Goal: Task Accomplishment & Management: Manage account settings

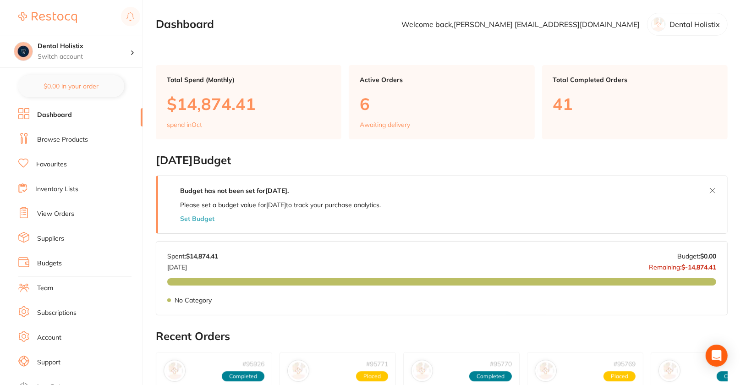
click at [46, 142] on link "Browse Products" at bounding box center [62, 139] width 51 height 9
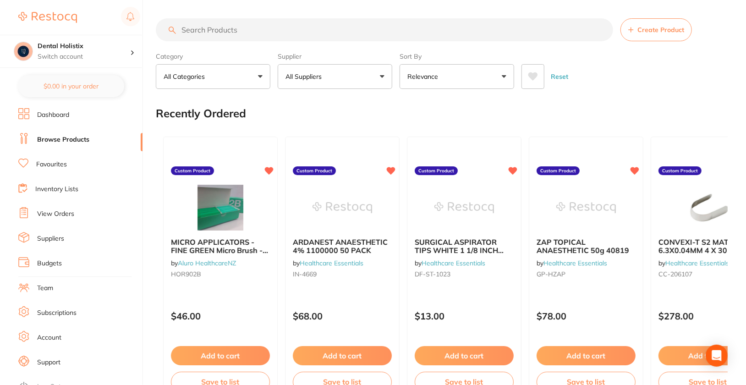
click at [51, 215] on link "View Orders" at bounding box center [55, 213] width 37 height 9
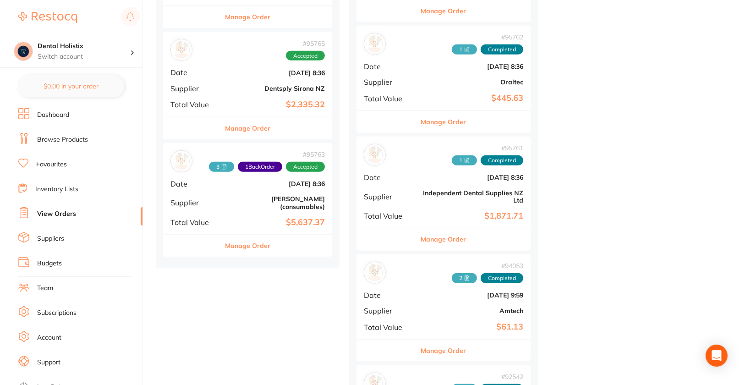
scroll to position [562, 0]
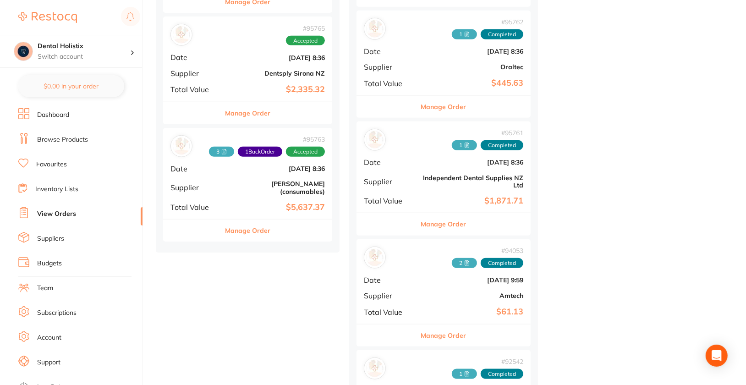
click at [465, 103] on button "Manage Order" at bounding box center [443, 107] width 45 height 22
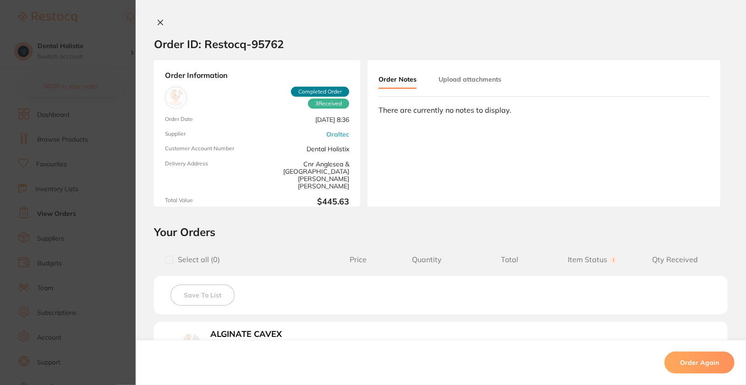
click at [476, 79] on button "Upload attachments" at bounding box center [469, 79] width 63 height 16
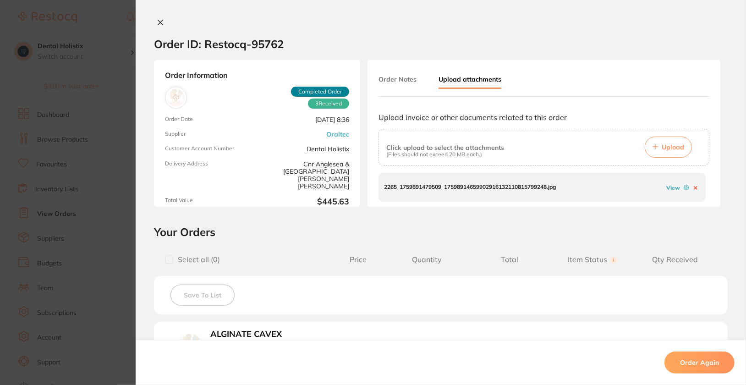
click at [671, 186] on link "View" at bounding box center [673, 187] width 14 height 7
click at [666, 188] on link "View" at bounding box center [673, 187] width 14 height 7
click at [158, 23] on icon at bounding box center [160, 22] width 5 height 5
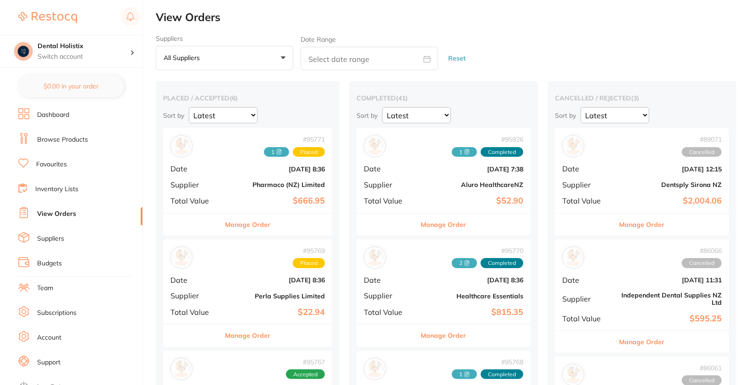
click at [246, 54] on button "All suppliers +0" at bounding box center [224, 58] width 137 height 25
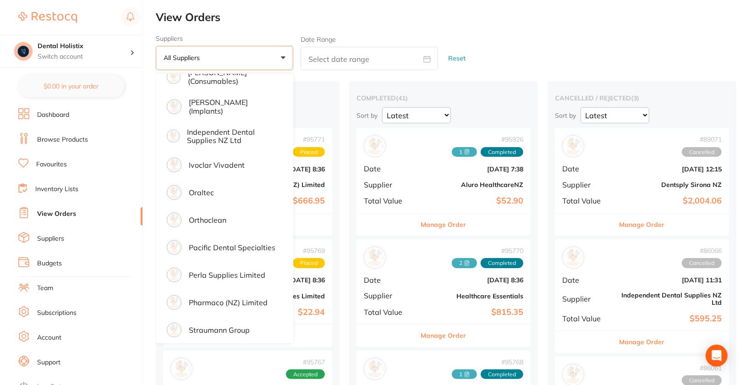
scroll to position [294, 0]
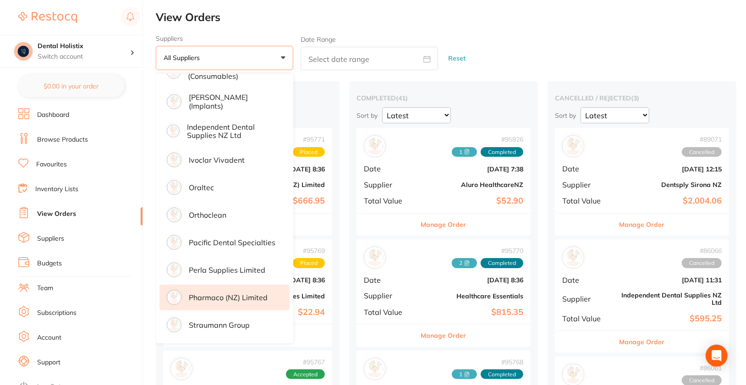
click at [248, 303] on li "Pharmaco (NZ) Limited" at bounding box center [224, 297] width 130 height 26
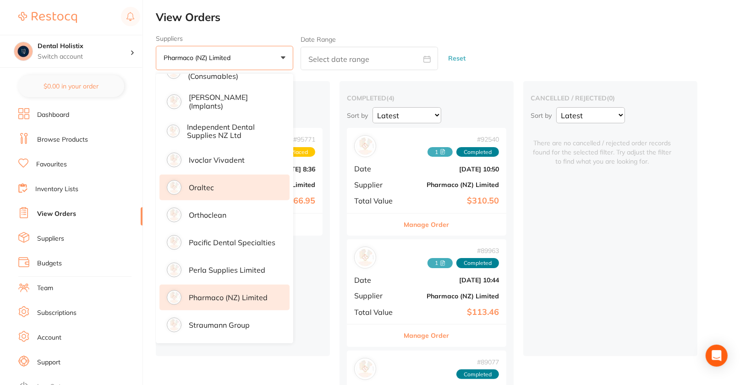
scroll to position [292, 0]
click at [242, 190] on li "Oraltec" at bounding box center [224, 188] width 130 height 26
click at [604, 38] on div "Suppliers Pharmaco ([GEOGRAPHIC_DATA]) Limited +1 All suppliers Aluro Healthcar…" at bounding box center [451, 53] width 590 height 36
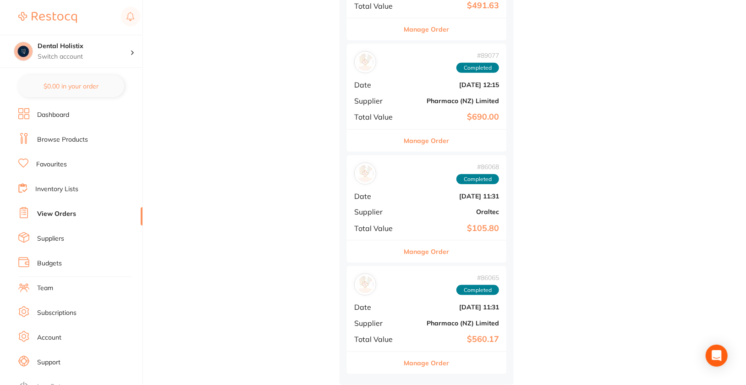
scroll to position [0, 0]
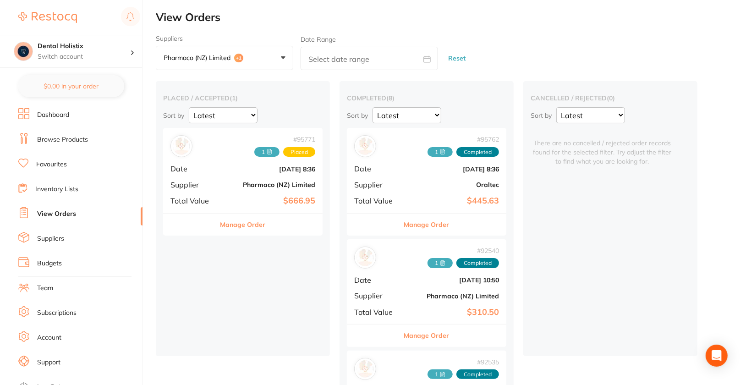
click at [419, 224] on button "Manage Order" at bounding box center [426, 224] width 45 height 22
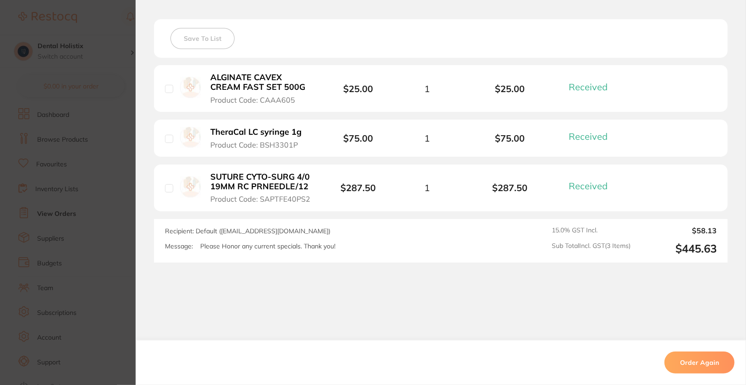
scroll to position [250, 0]
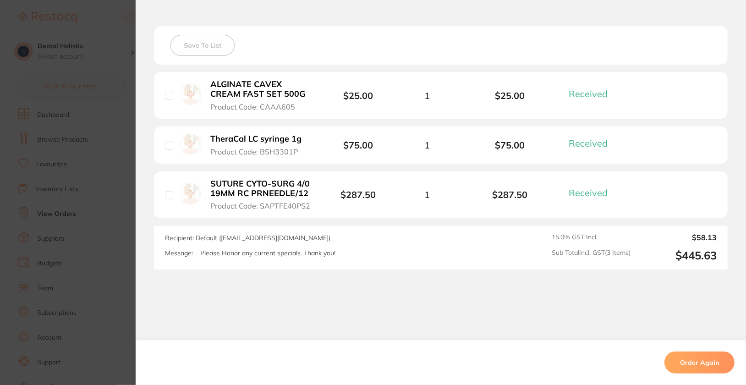
drag, startPoint x: 256, startPoint y: 106, endPoint x: 307, endPoint y: 108, distance: 51.8
click at [307, 108] on button "ALGINATE CAVEX CREAM FAST SET 500G Product Code: CAAA605" at bounding box center [261, 95] width 109 height 32
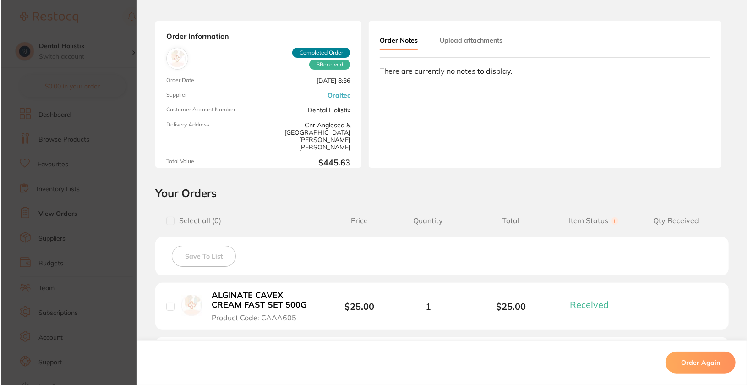
scroll to position [117, 0]
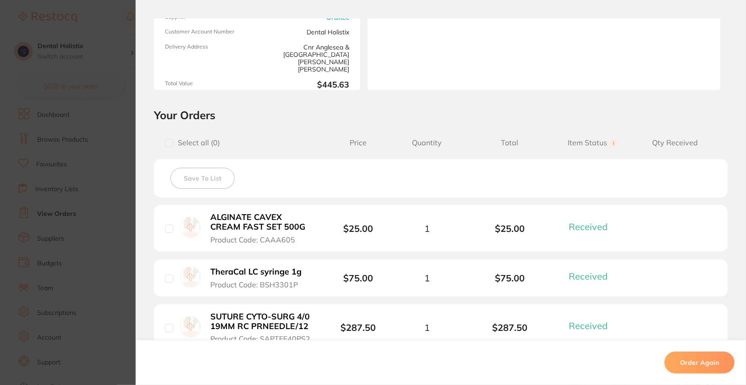
drag, startPoint x: 276, startPoint y: 232, endPoint x: 180, endPoint y: 225, distance: 96.4
click at [180, 225] on div "ALGINATE CAVEX CREAM FAST SET 500G Product Code: CAAA605" at bounding box center [247, 228] width 165 height 32
drag, startPoint x: 292, startPoint y: 244, endPoint x: 258, endPoint y: 240, distance: 33.6
click at [258, 240] on li "ALGINATE CAVEX CREAM FAST SET 500G Product Code: CAAA605 $25.00 1 $25.00 Receiv…" at bounding box center [440, 228] width 573 height 47
copy span "CAAA605"
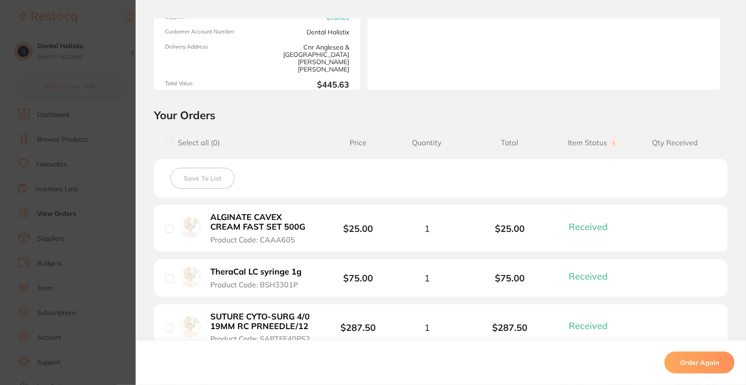
click at [106, 180] on section "Order ID: Restocq- 95762 Order Information 3 Received Completed Order Order Dat…" at bounding box center [373, 192] width 746 height 385
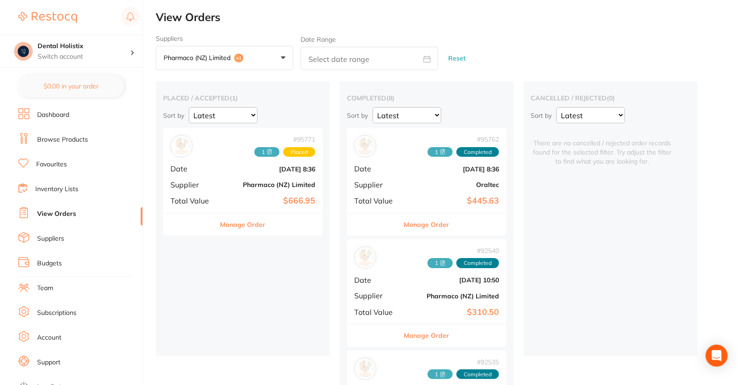
click at [79, 138] on link "Browse Products" at bounding box center [62, 139] width 51 height 9
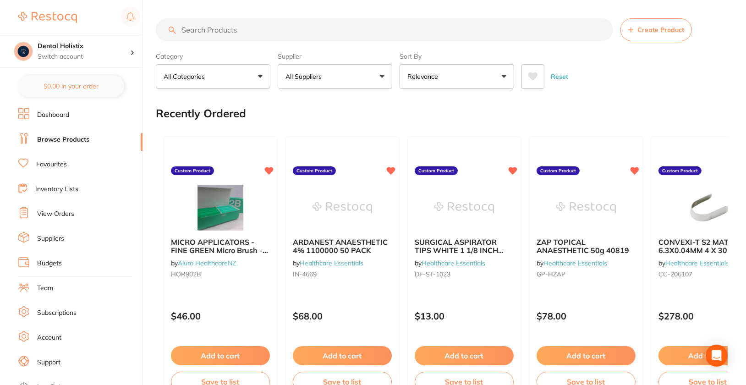
click at [341, 38] on input "search" at bounding box center [384, 29] width 457 height 23
paste input "CAAA605"
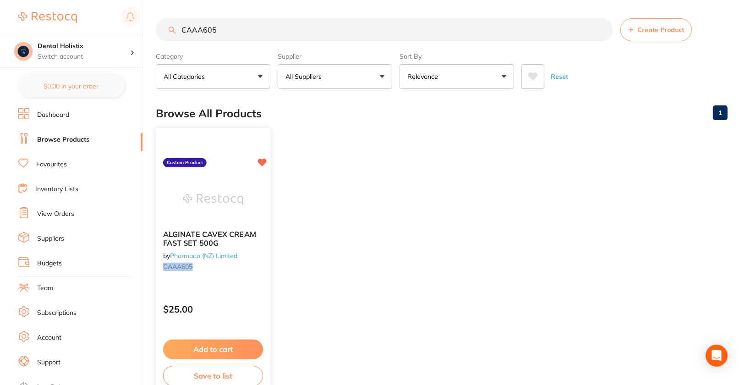
type input "CAAA605"
click at [209, 185] on img at bounding box center [213, 199] width 60 height 46
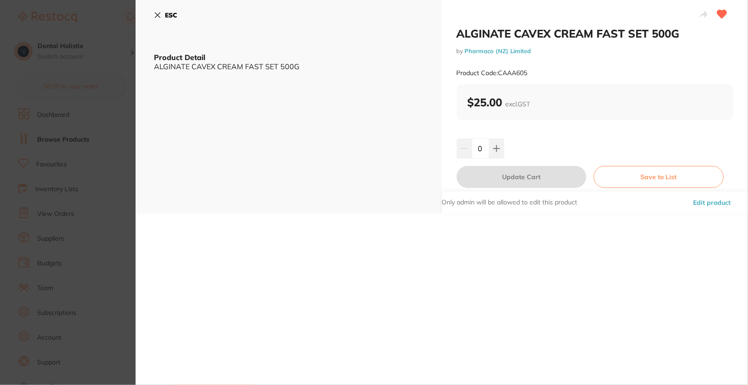
click at [74, 252] on section "ALGINATE CAVEX CREAM FAST SET 500G by Pharmaco (NZ) Limited Product Code: CAAA6…" at bounding box center [374, 192] width 748 height 385
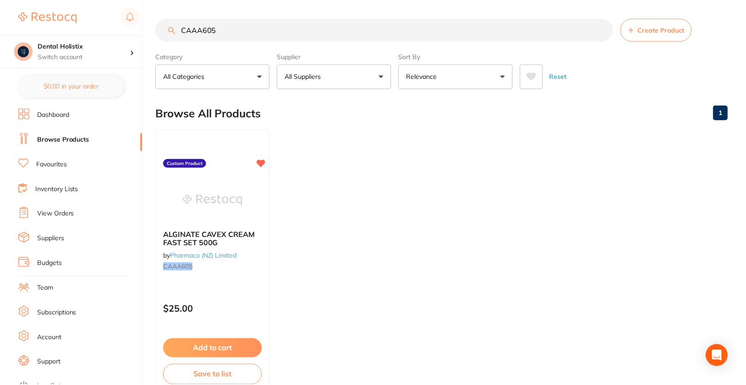
scroll to position [29, 0]
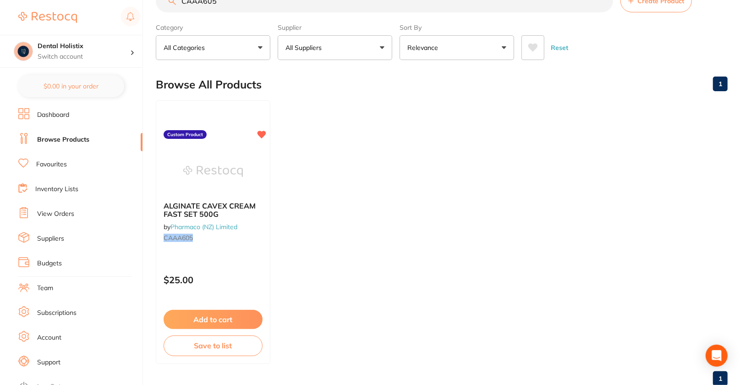
click at [52, 211] on link "View Orders" at bounding box center [55, 213] width 37 height 9
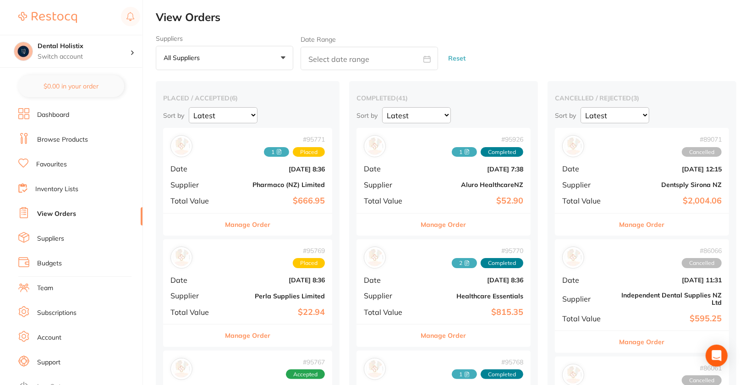
click at [233, 61] on button "All suppliers +0" at bounding box center [224, 58] width 137 height 25
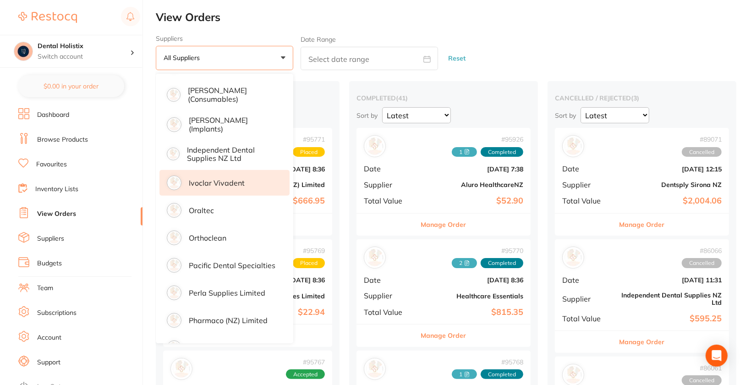
scroll to position [273, 0]
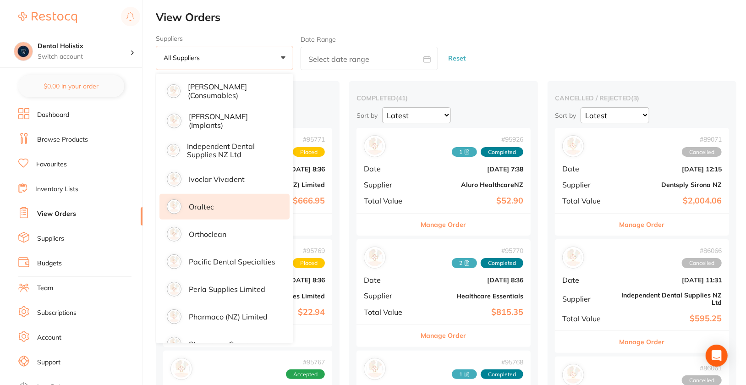
click at [230, 205] on li "Oraltec" at bounding box center [224, 207] width 130 height 26
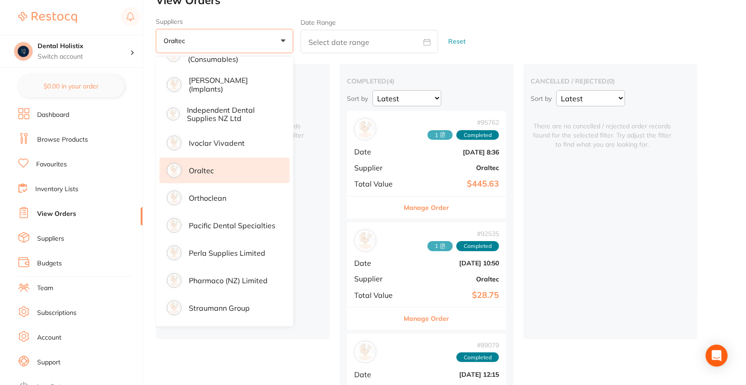
scroll to position [30, 0]
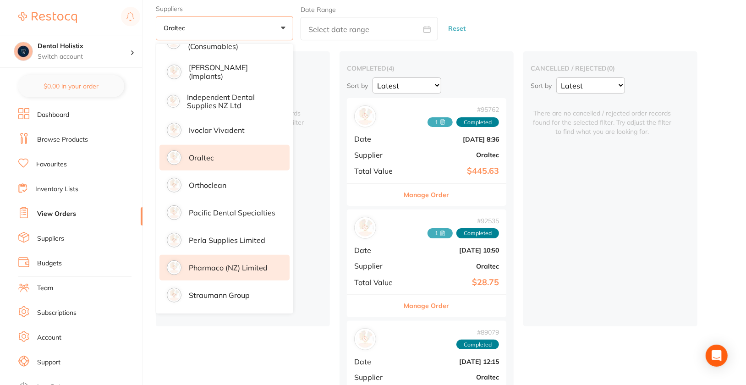
click at [241, 264] on p "Pharmaco (NZ) Limited" at bounding box center [228, 267] width 79 height 8
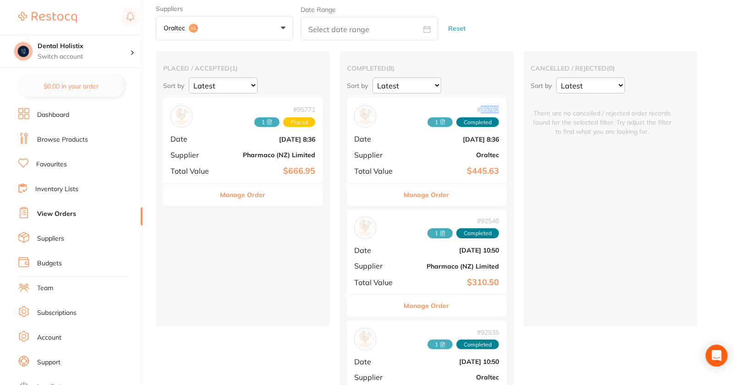
drag, startPoint x: 471, startPoint y: 107, endPoint x: 507, endPoint y: 109, distance: 35.8
copy span "# 95762"
click at [248, 197] on button "Manage Order" at bounding box center [242, 195] width 45 height 22
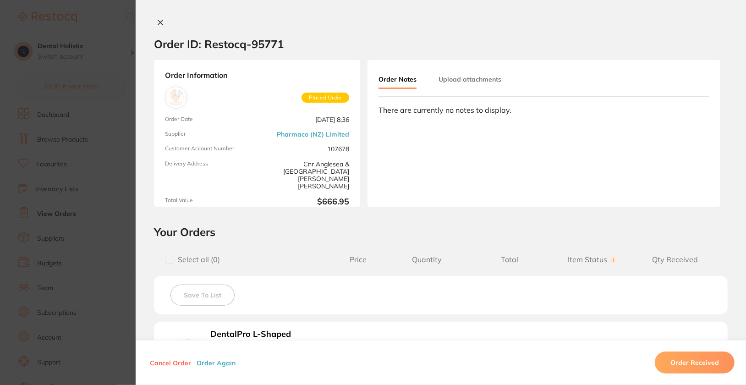
click at [466, 76] on button "Upload attachments" at bounding box center [469, 79] width 63 height 16
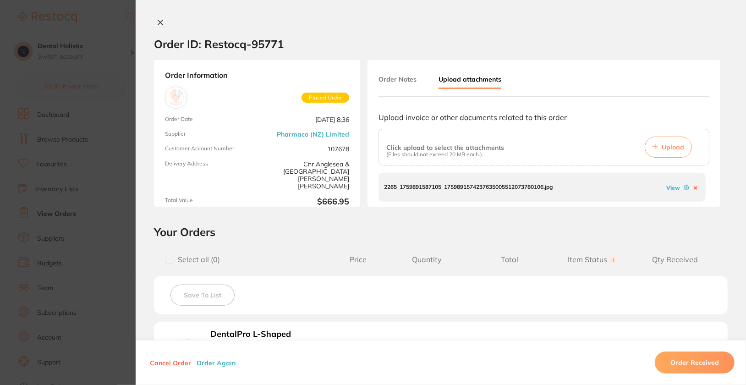
click at [672, 188] on link "View" at bounding box center [673, 187] width 14 height 7
